Goal: Transaction & Acquisition: Purchase product/service

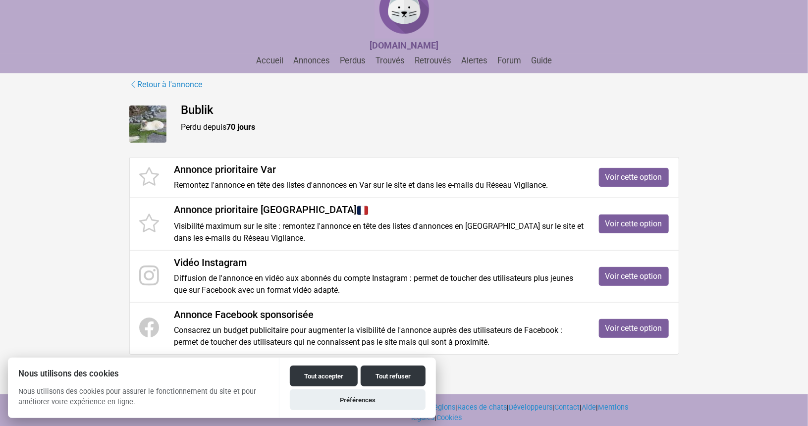
scroll to position [45, 0]
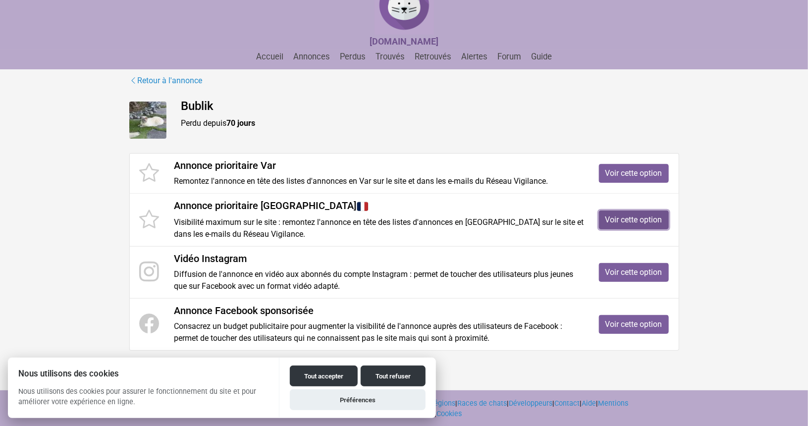
click at [640, 220] on link "Voir cette option" at bounding box center [634, 220] width 70 height 19
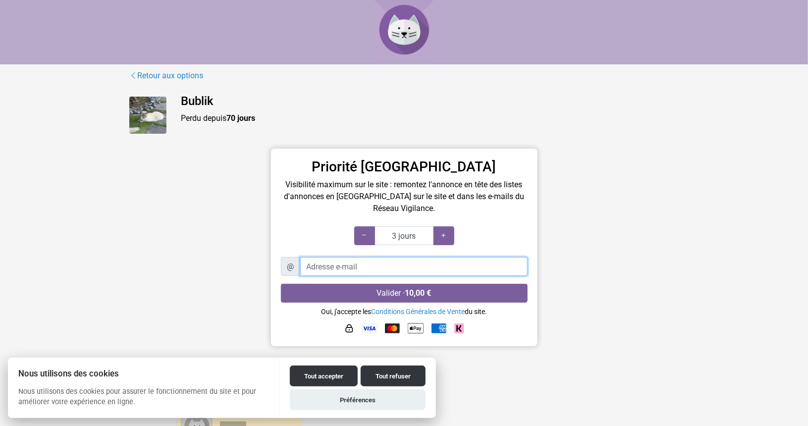
click at [373, 269] on input "Adresse e-mail" at bounding box center [414, 266] width 228 height 19
type input "[DOMAIN_NAME][EMAIL_ADDRESS][DOMAIN_NAME]"
click at [281, 284] on button "Valider · 10,00 €" at bounding box center [404, 293] width 247 height 19
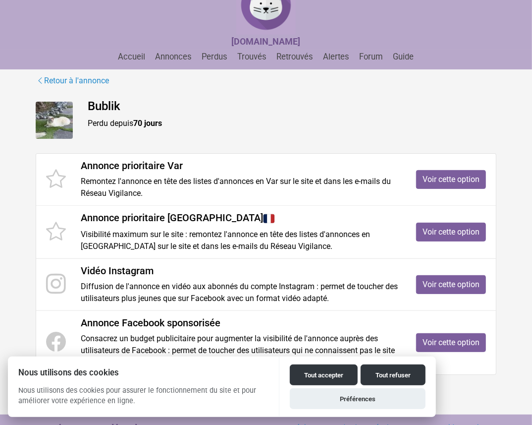
scroll to position [70, 0]
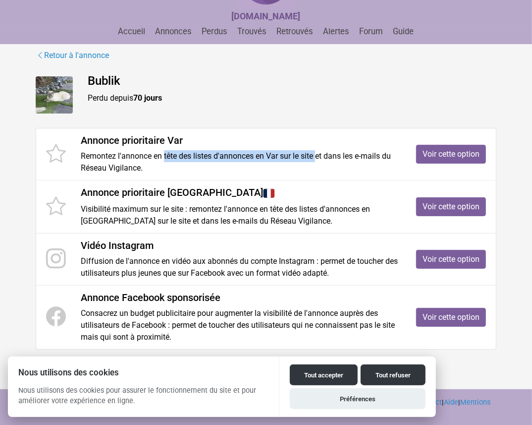
drag, startPoint x: 163, startPoint y: 157, endPoint x: 320, endPoint y: 154, distance: 157.2
click at [320, 154] on p "Remontez l'annonce en tête des listes d'annonces en Var sur le site et dans les…" at bounding box center [241, 162] width 321 height 24
click at [316, 154] on p "Remontez l'annonce en tête des listes d'annonces en Var sur le site et dans les…" at bounding box center [241, 162] width 321 height 24
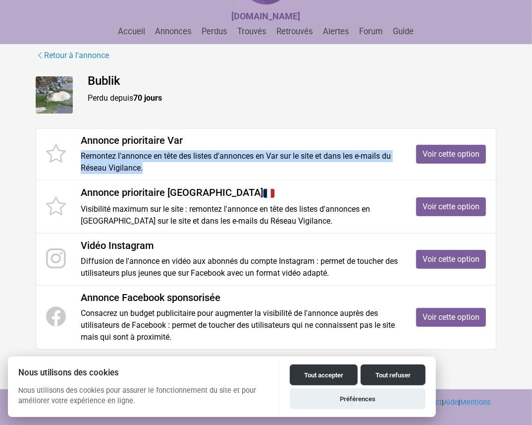
click at [316, 154] on p "Remontez l'annonce en tête des listes d'annonces en Var sur le site et dans les…" at bounding box center [241, 162] width 321 height 24
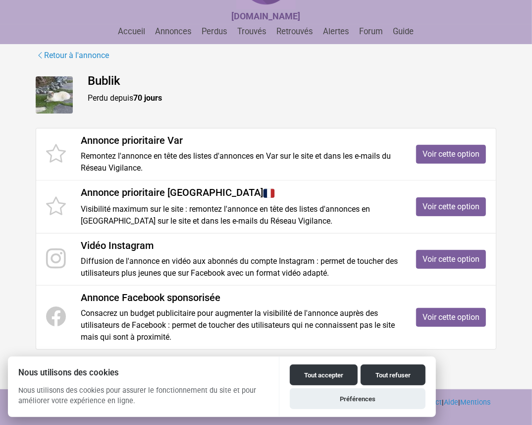
click at [287, 252] on div "Vidéo Instagram Diffusion de l'annonce en vidéo aux abonnés du compte Instagram…" at bounding box center [241, 259] width 336 height 40
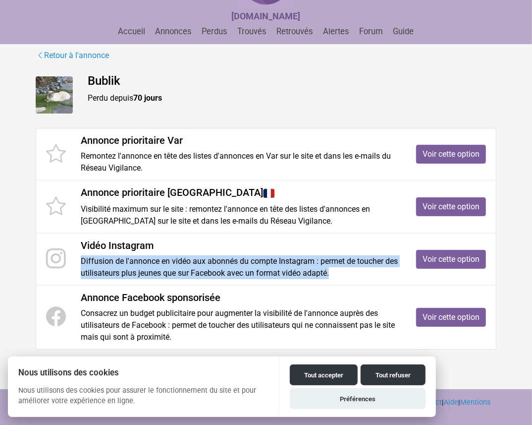
click at [287, 252] on div "Vidéo Instagram Diffusion de l'annonce en vidéo aux abonnés du compte Instagram…" at bounding box center [241, 259] width 336 height 40
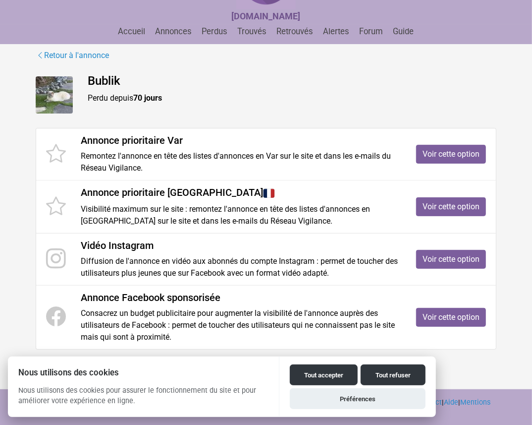
click at [303, 301] on h4 "Annonce Facebook sponsorisée" at bounding box center [241, 297] width 321 height 12
click at [299, 309] on p "Consacrez un budget publicitaire pour augmenter la visibilité de l'annonce aupr…" at bounding box center [241, 325] width 321 height 36
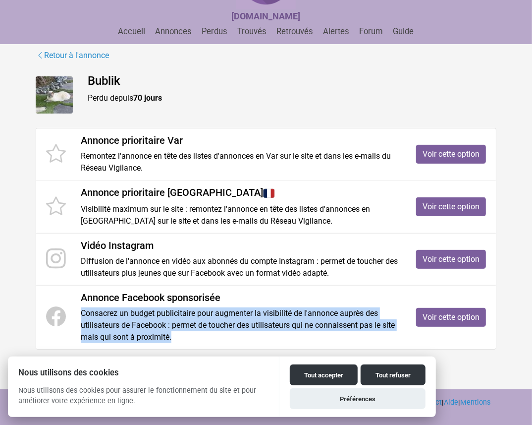
click at [299, 309] on p "Consacrez un budget publicitaire pour augmenter la visibilité de l'annonce aupr…" at bounding box center [241, 325] width 321 height 36
click at [431, 308] on link "Voir cette option" at bounding box center [451, 317] width 70 height 19
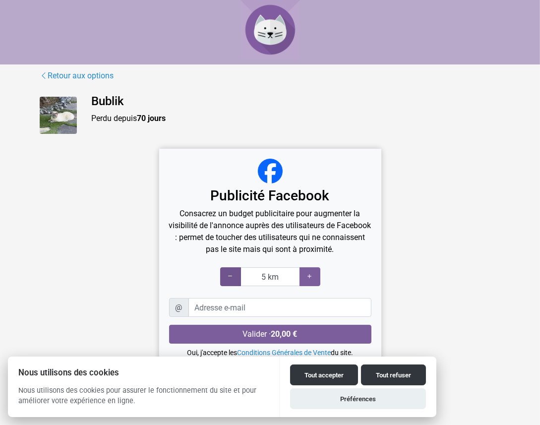
click at [229, 280] on icon at bounding box center [231, 276] width 8 height 9
click at [308, 276] on icon at bounding box center [310, 276] width 8 height 9
click at [229, 275] on icon at bounding box center [231, 276] width 8 height 9
click at [308, 272] on icon at bounding box center [310, 276] width 8 height 9
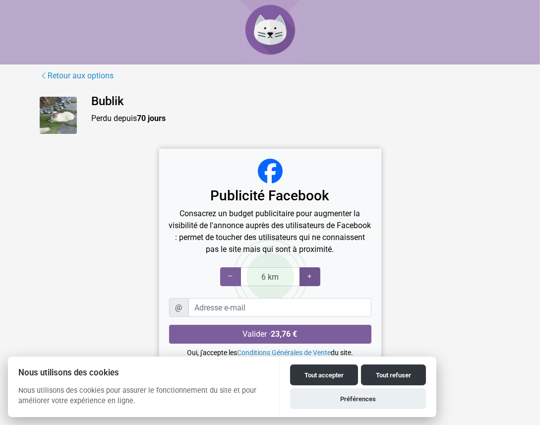
type input "7 km"
click at [308, 272] on icon at bounding box center [310, 276] width 8 height 9
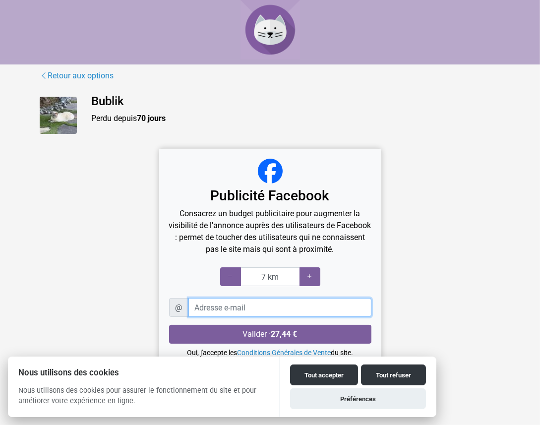
click at [231, 312] on input "Adresse e-mail" at bounding box center [279, 307] width 183 height 19
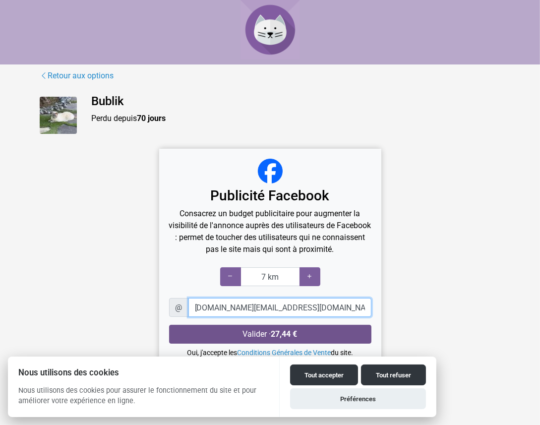
type input "[DOMAIN_NAME][EMAIL_ADDRESS][DOMAIN_NAME]"
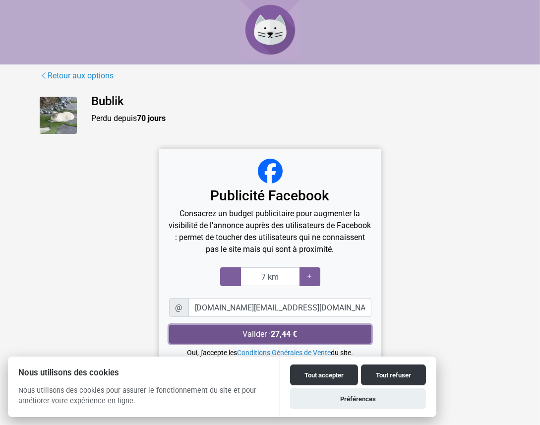
click at [240, 330] on button "Valider · 27,44 €" at bounding box center [270, 334] width 202 height 19
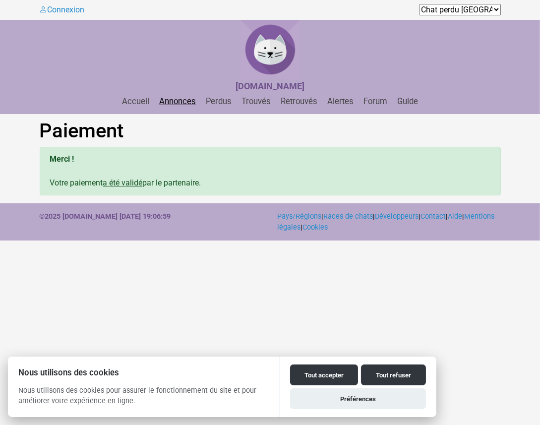
click at [165, 100] on link "Annonces" at bounding box center [177, 101] width 45 height 9
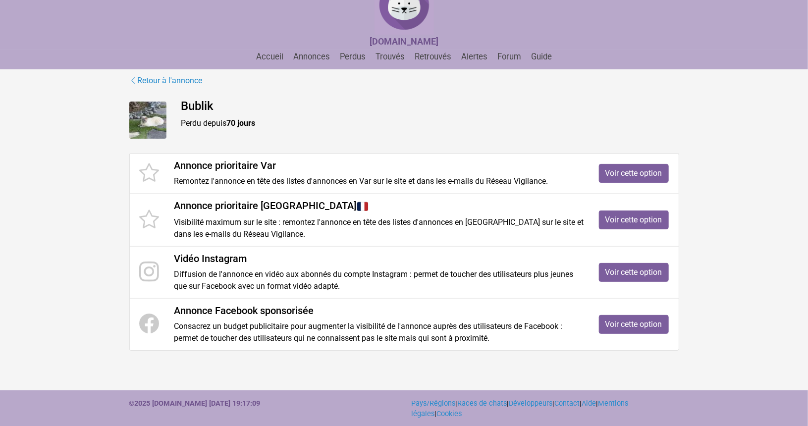
scroll to position [44, 0]
